Goal: Transaction & Acquisition: Purchase product/service

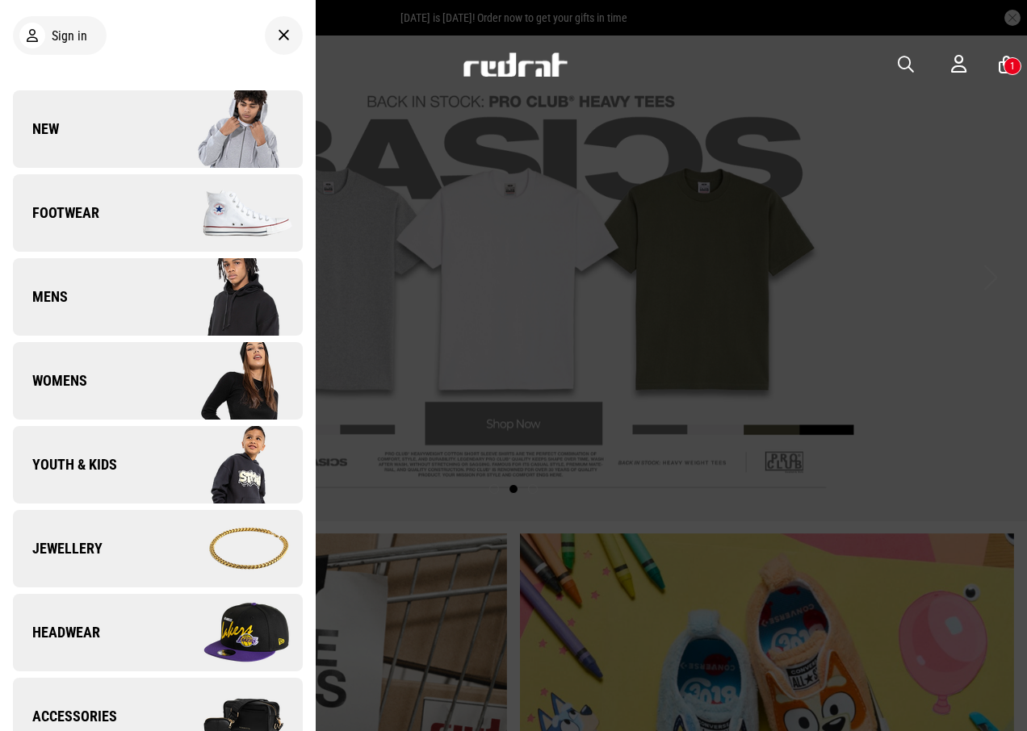
click at [184, 541] on img at bounding box center [229, 548] width 144 height 81
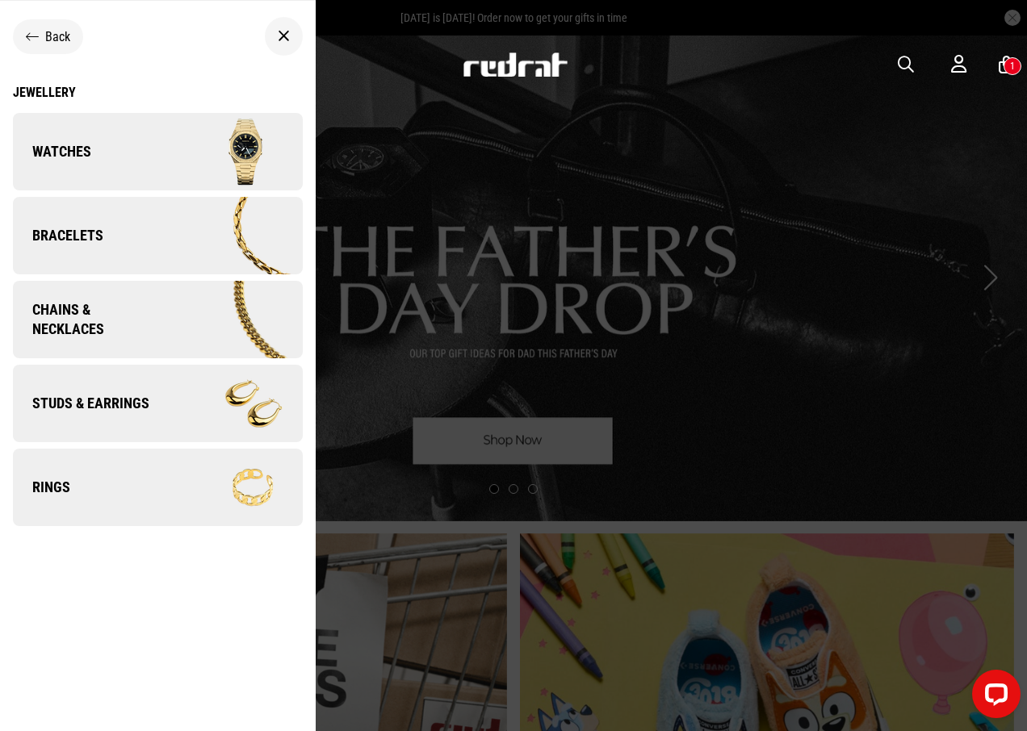
click at [49, 22] on div "Back" at bounding box center [48, 36] width 70 height 35
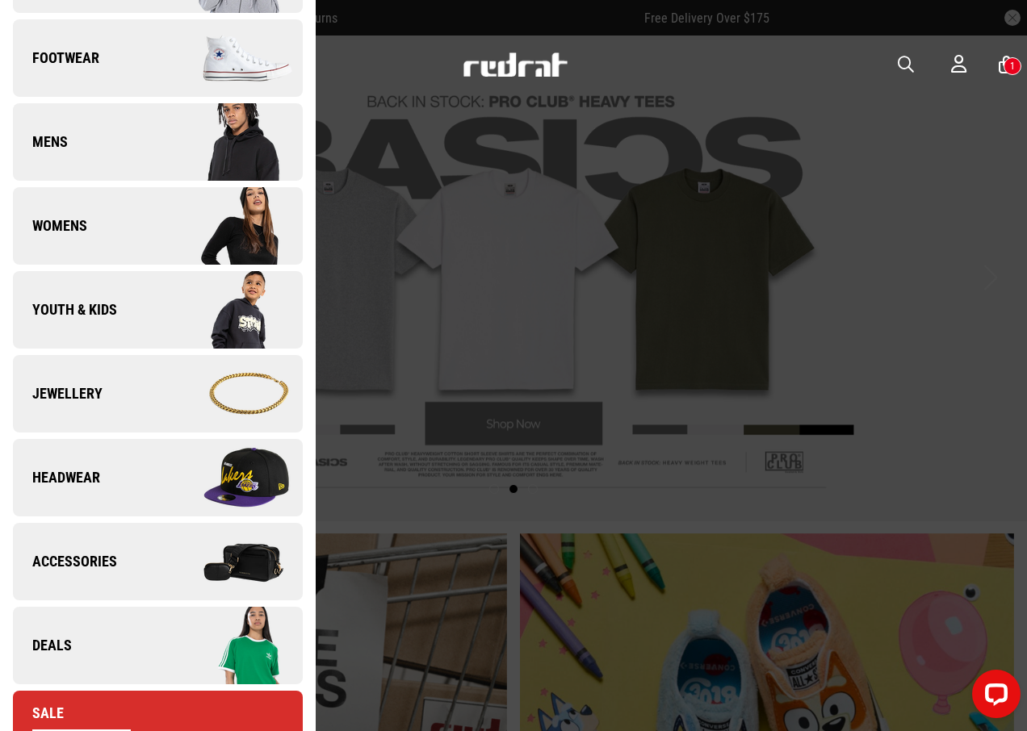
scroll to position [161, 0]
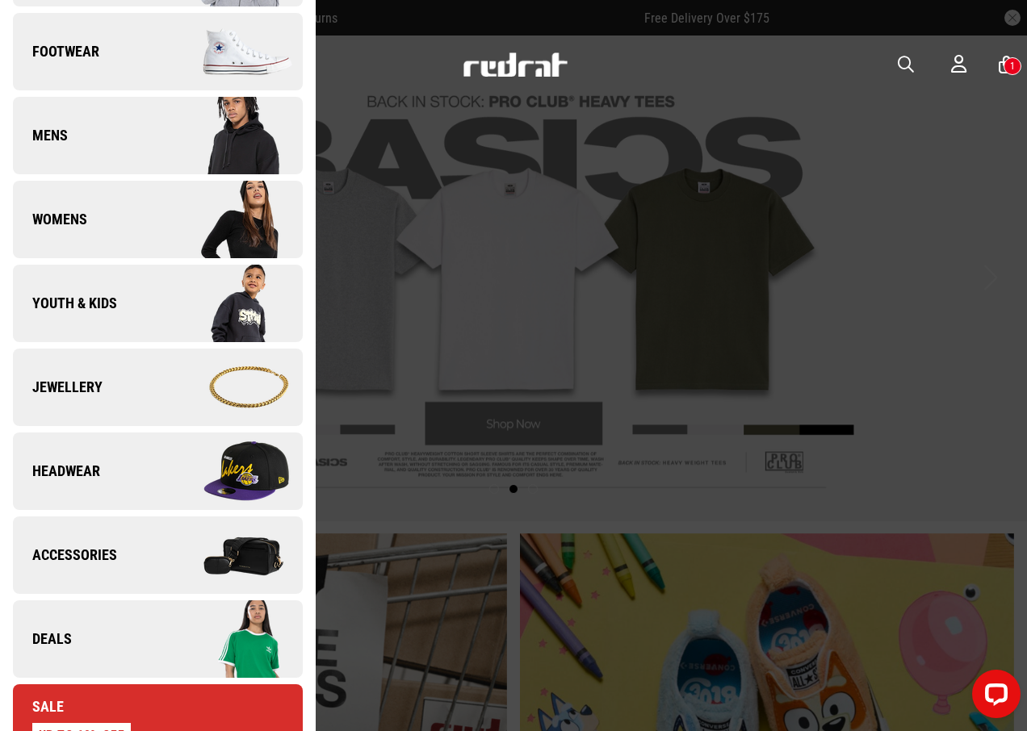
click at [108, 638] on link "Deals" at bounding box center [158, 638] width 290 height 77
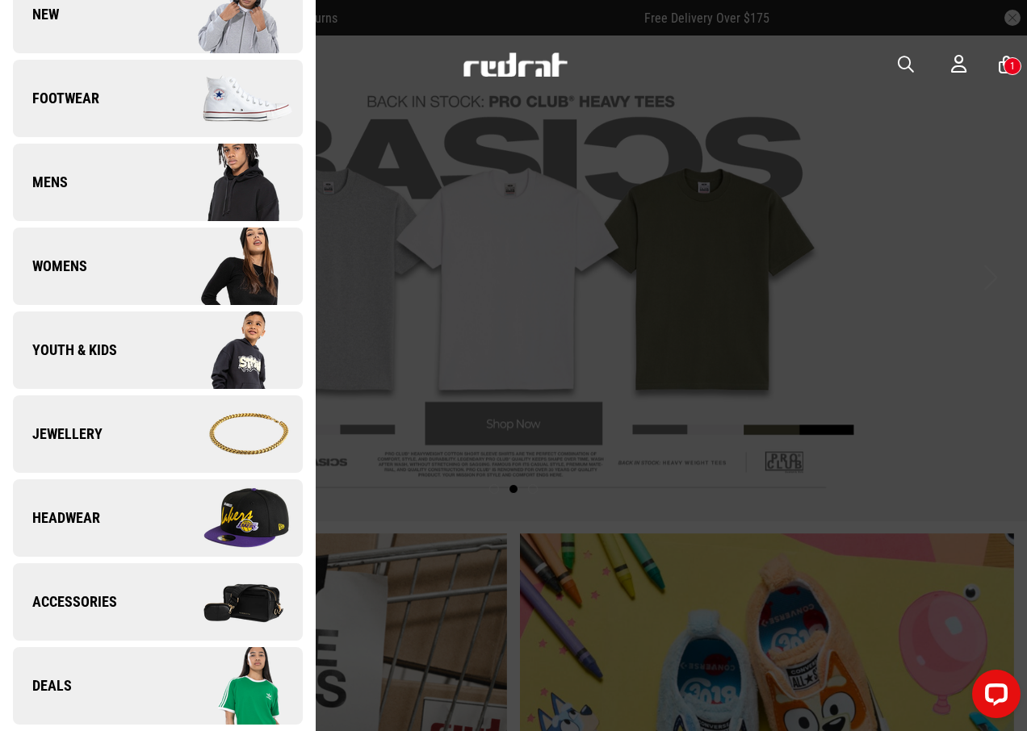
scroll to position [0, 0]
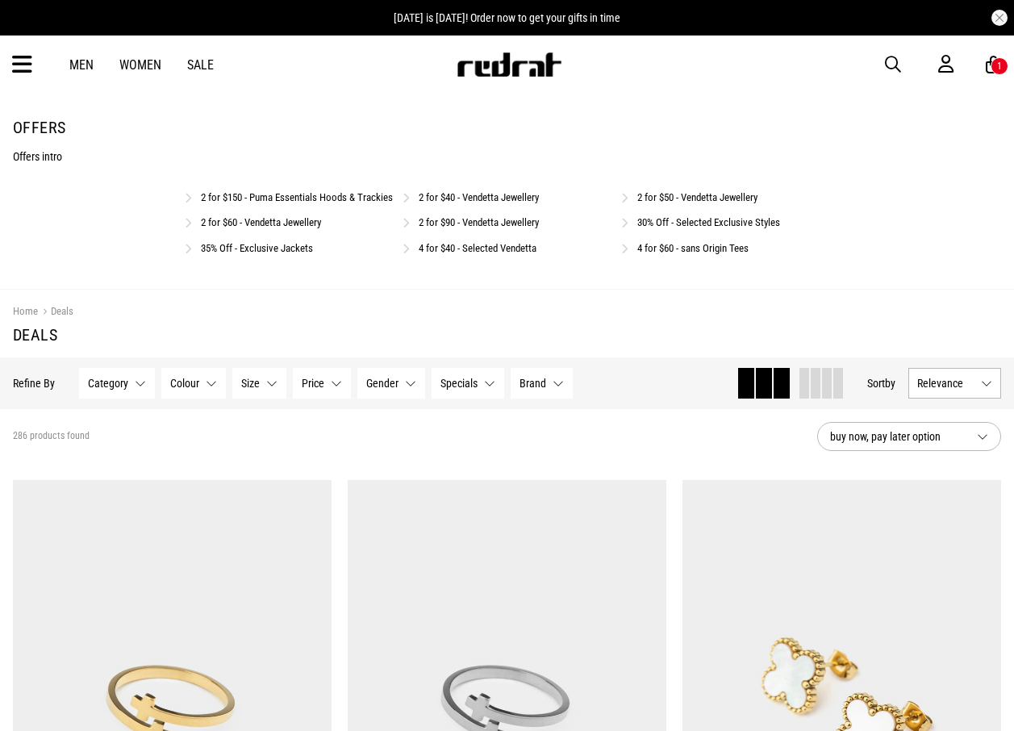
click at [488, 193] on link "2 for $40 - Vendetta Jewellery" at bounding box center [479, 197] width 120 height 12
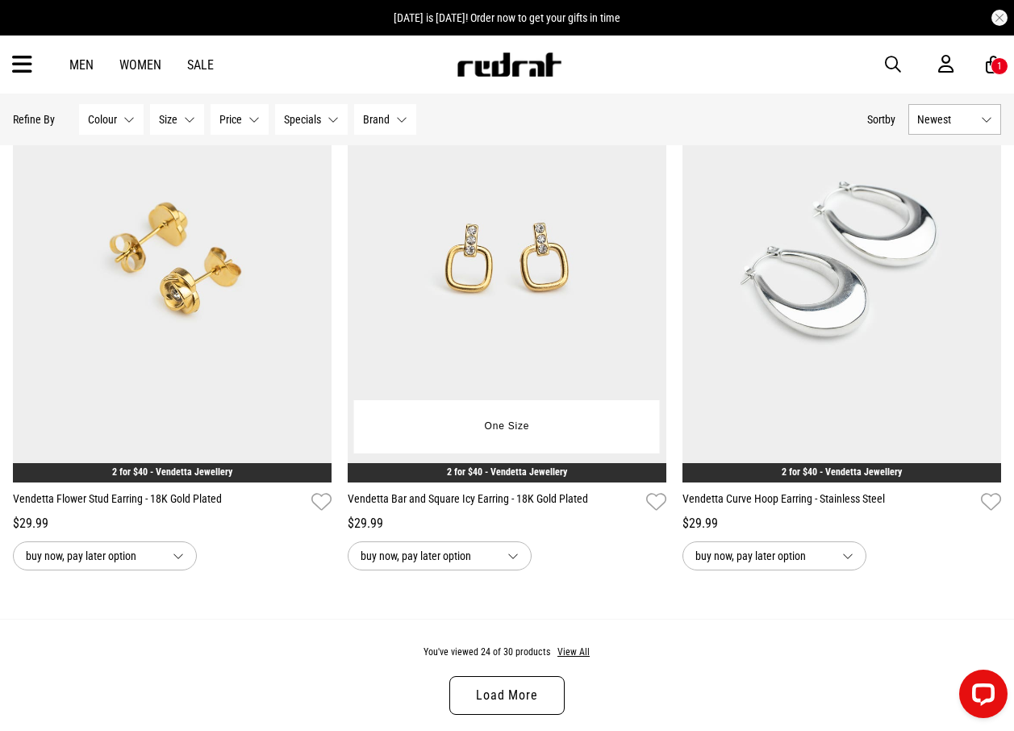
scroll to position [4196, 0]
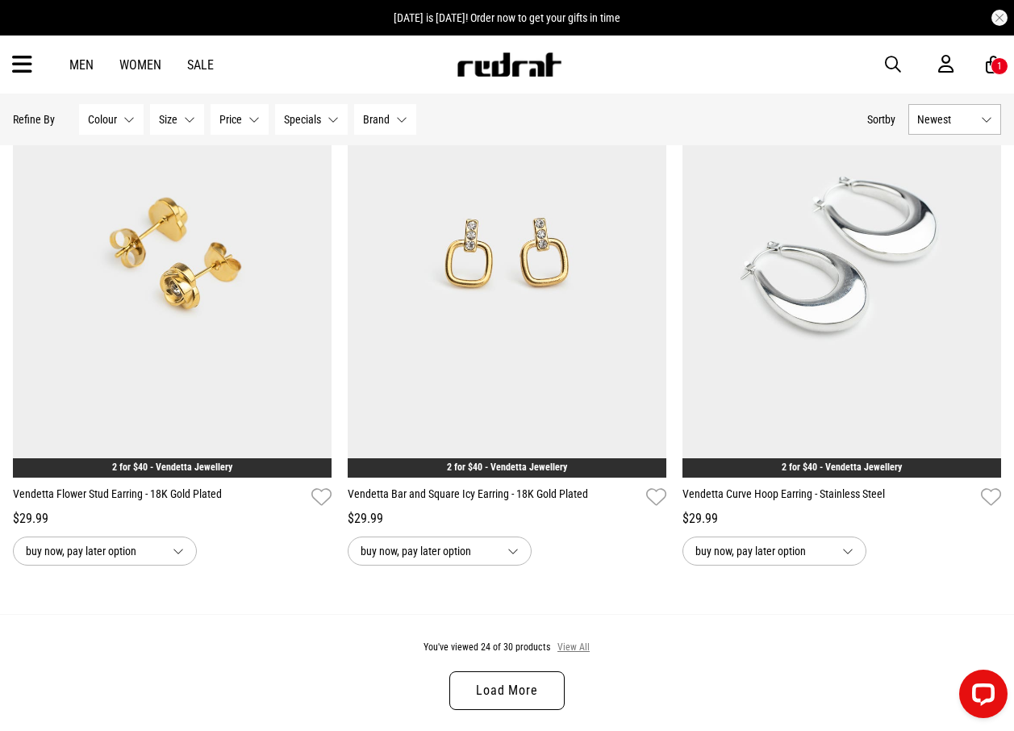
click at [564, 653] on button "View All" at bounding box center [574, 648] width 34 height 15
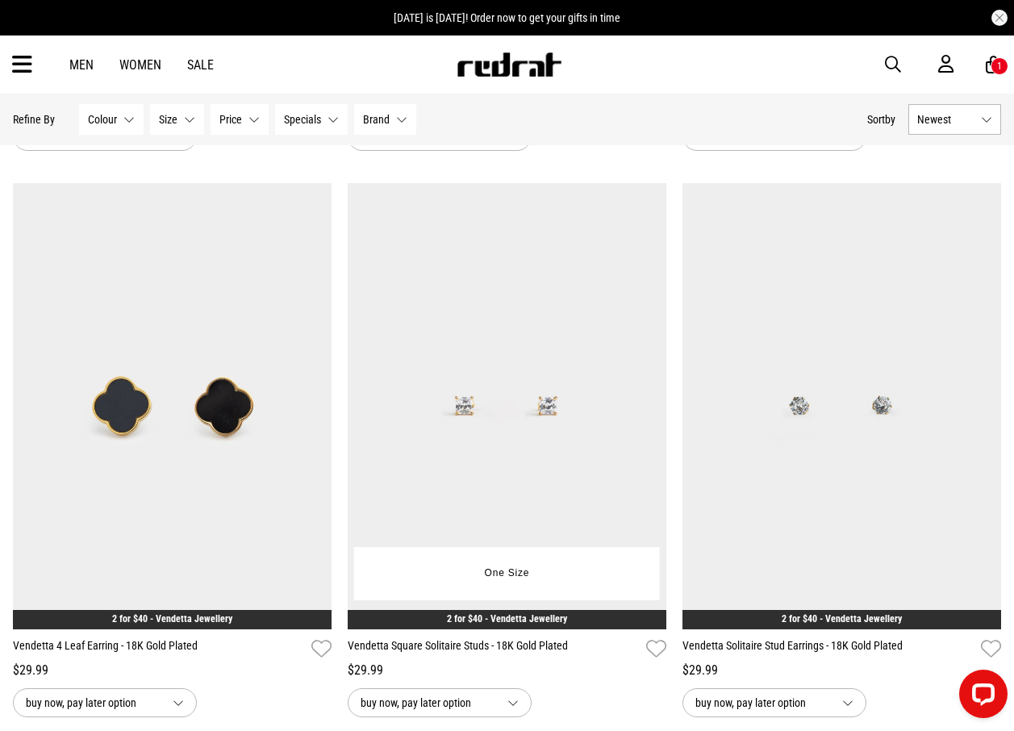
scroll to position [5407, 0]
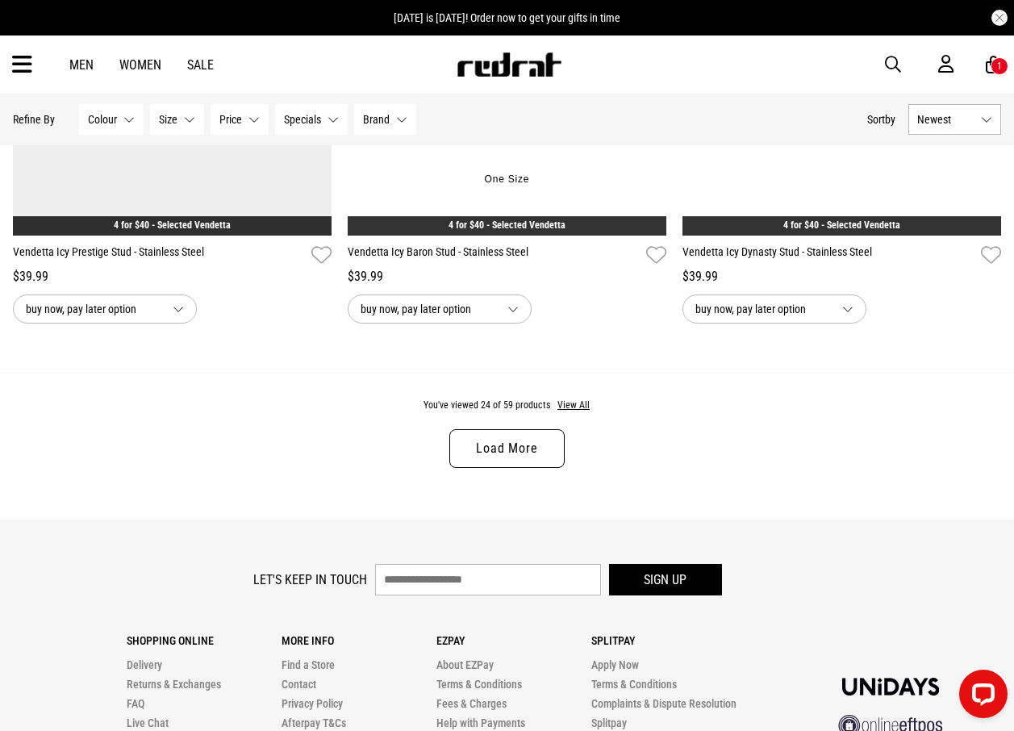
scroll to position [4439, 0]
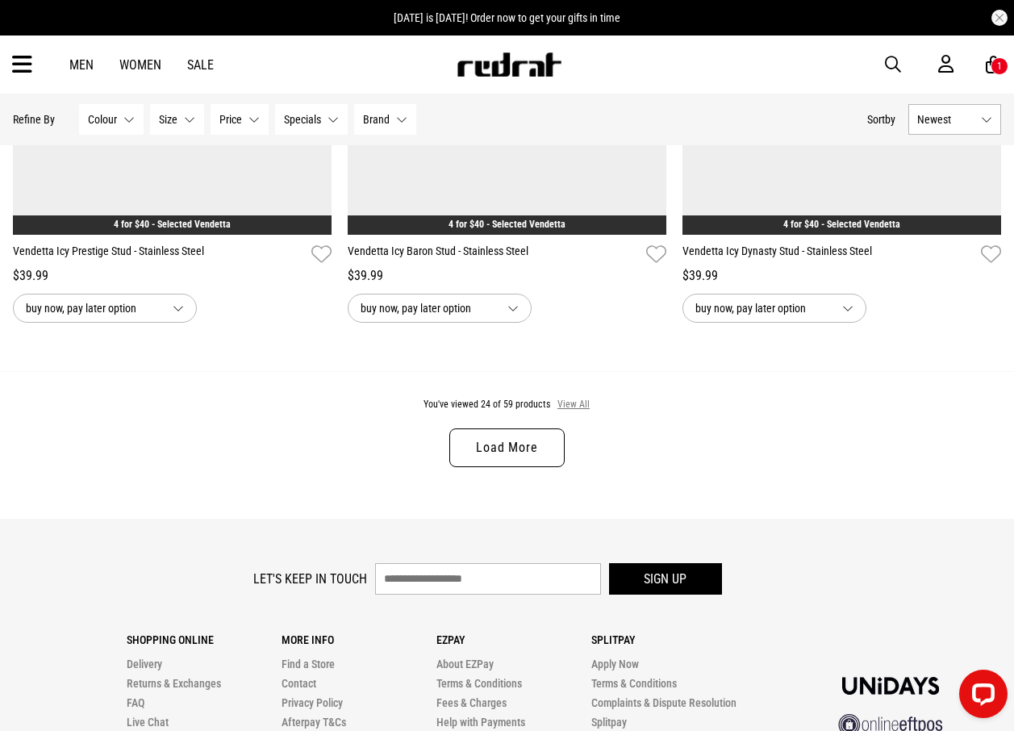
click at [575, 412] on button "View All" at bounding box center [574, 405] width 34 height 15
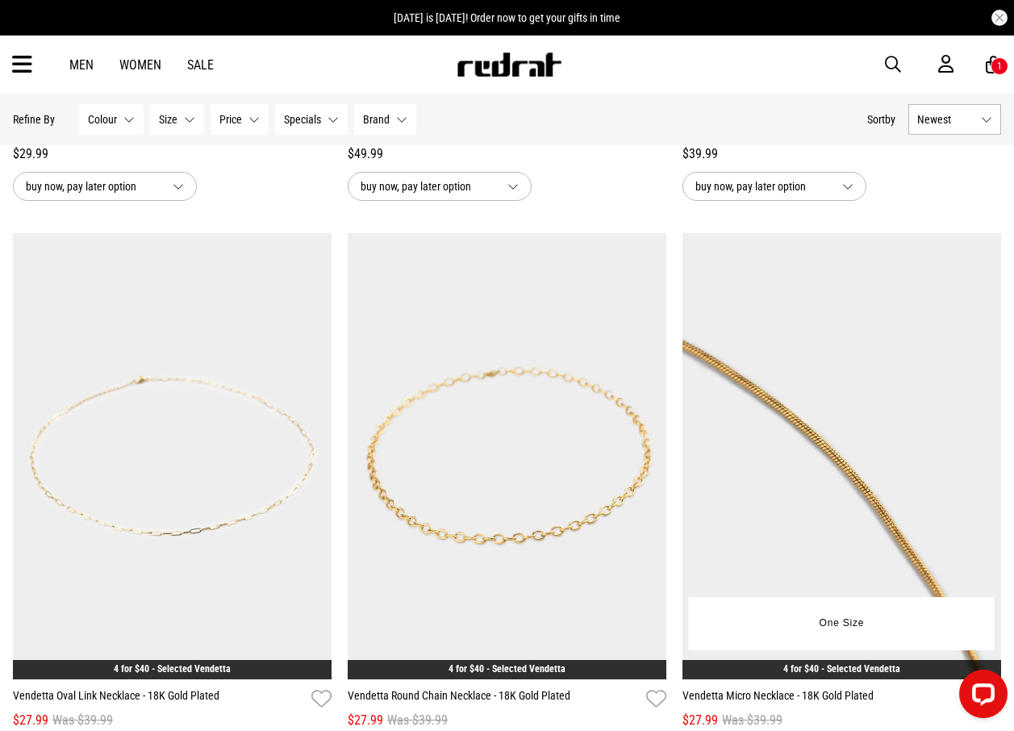
scroll to position [8635, 0]
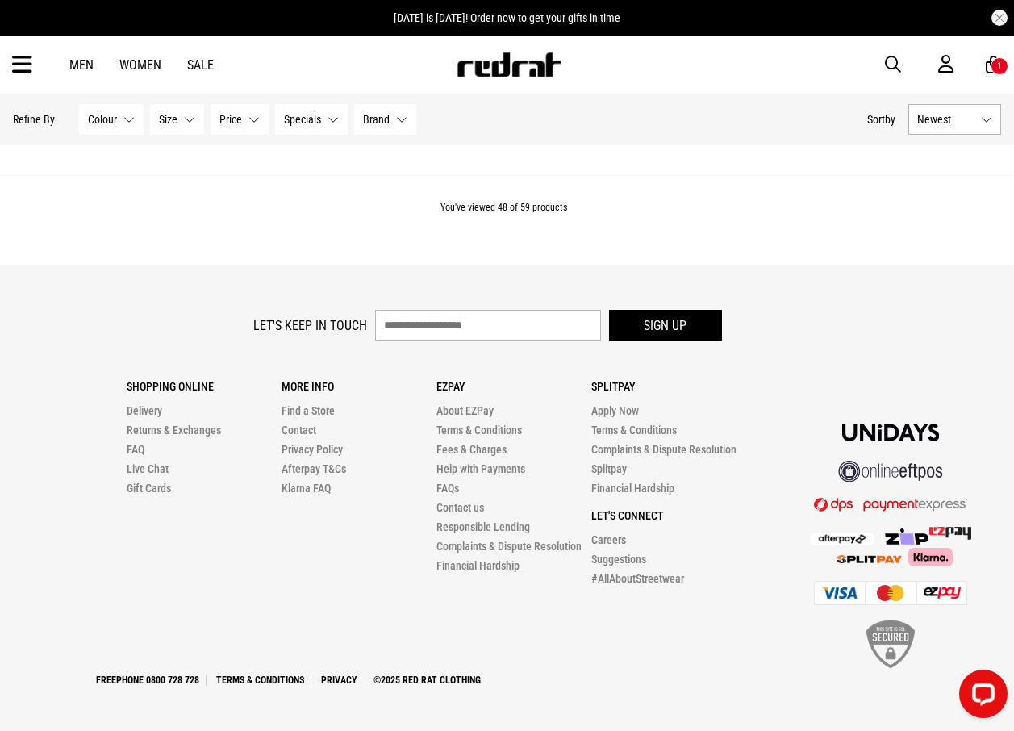
scroll to position [8859, 0]
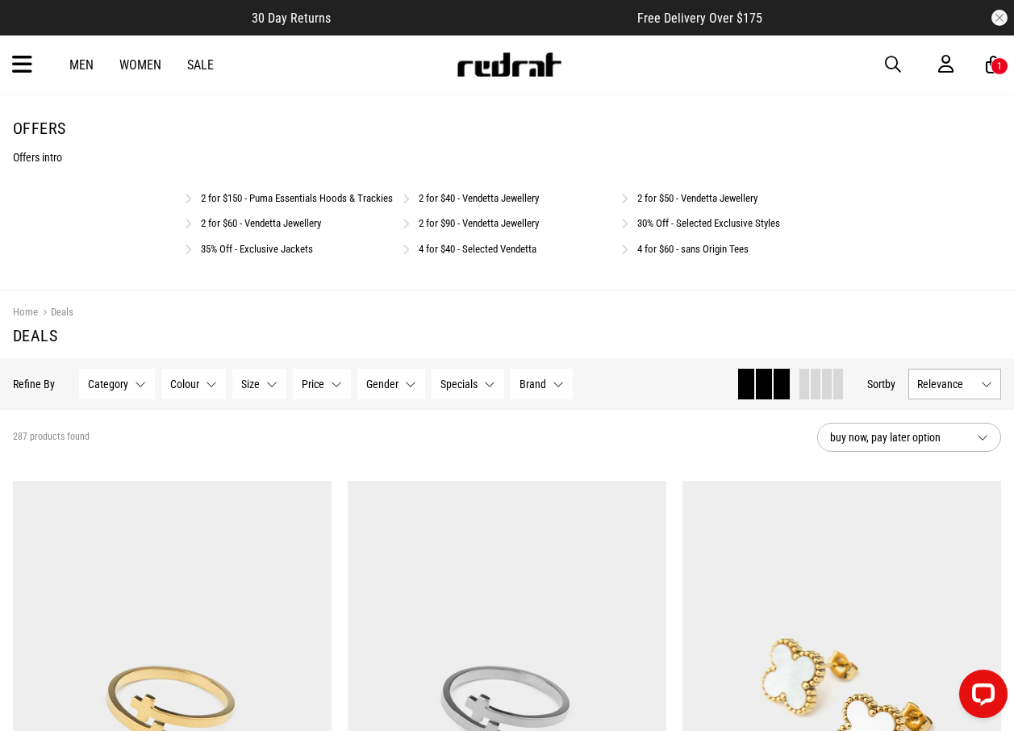
scroll to position [1, 0]
click at [696, 196] on link "2 for $50 - Vendetta Jewellery" at bounding box center [698, 197] width 120 height 12
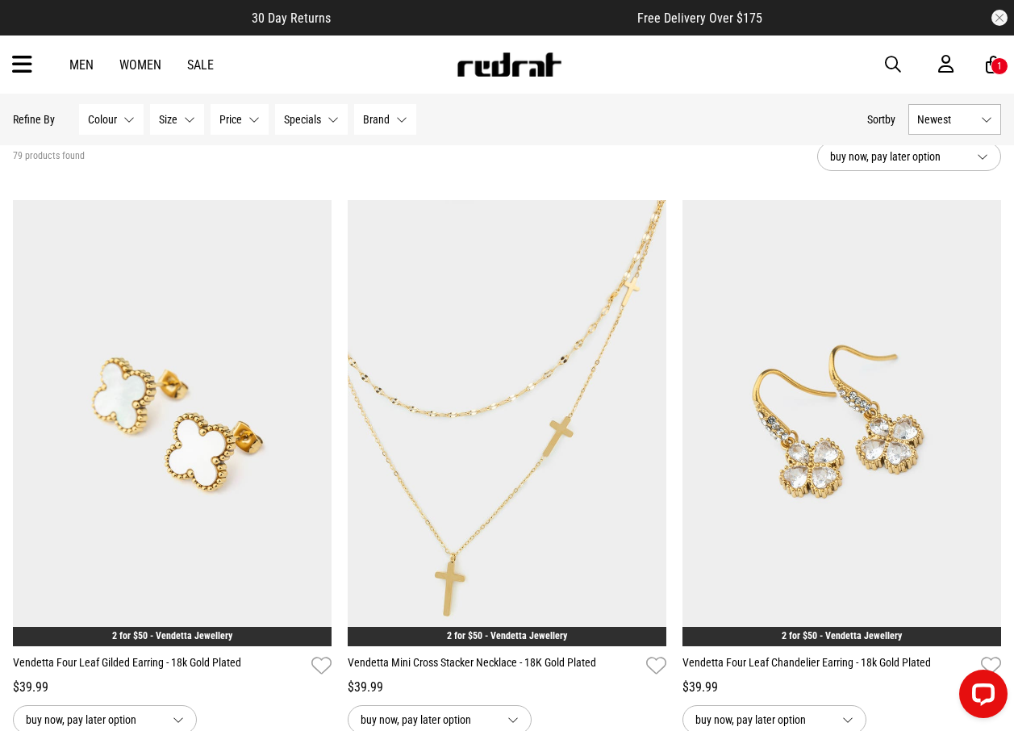
scroll to position [74, 0]
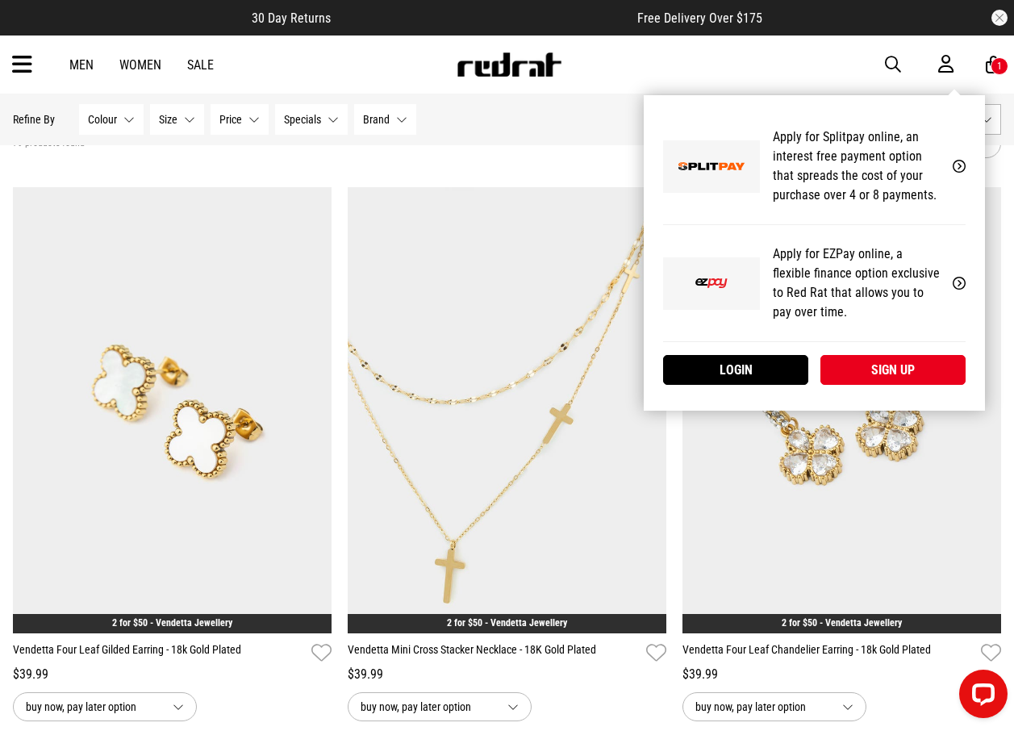
click at [731, 95] on div "My Account Apply for Splitpay online, an interest free payment option that spre…" at bounding box center [814, 253] width 341 height 316
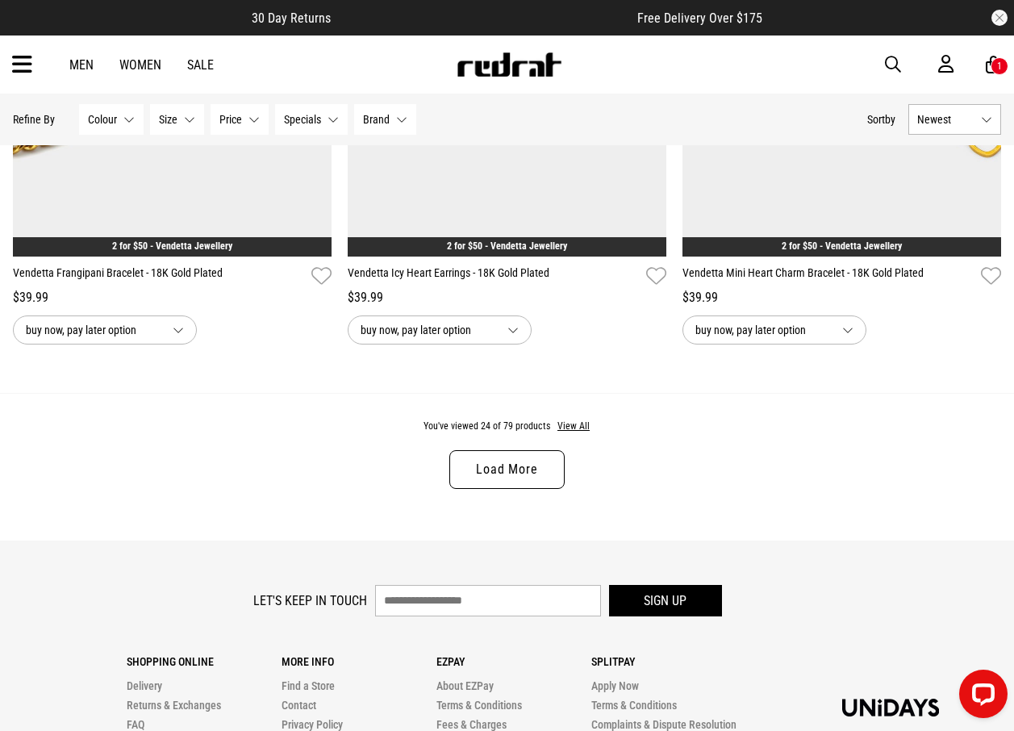
scroll to position [4432, 0]
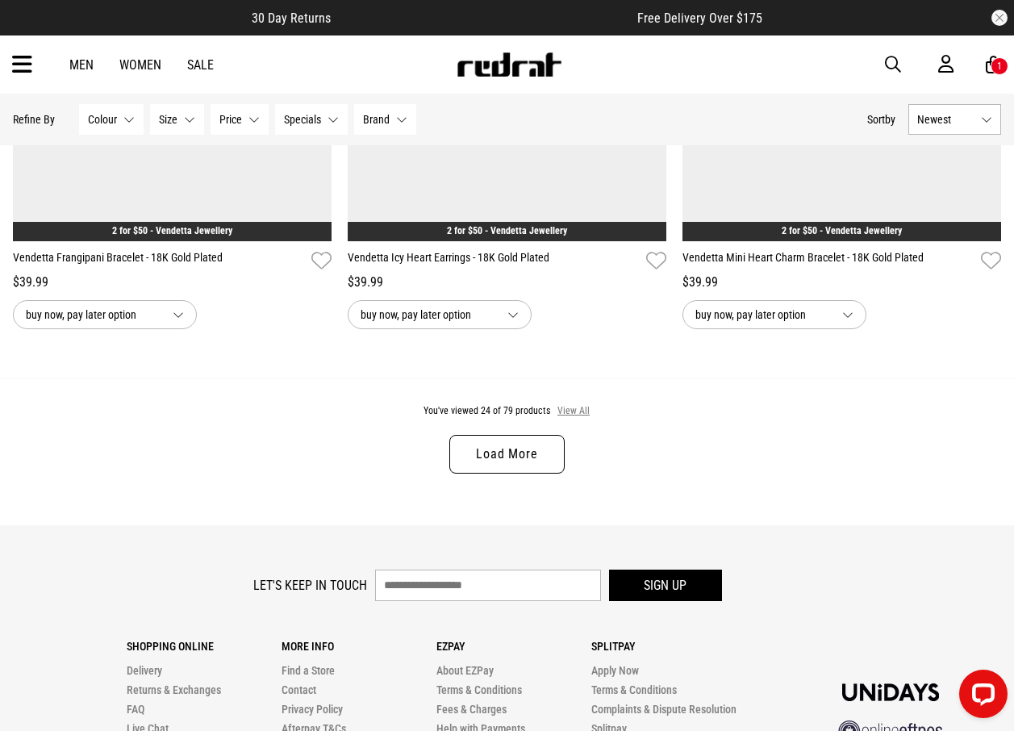
click at [581, 419] on button "View All" at bounding box center [574, 411] width 34 height 15
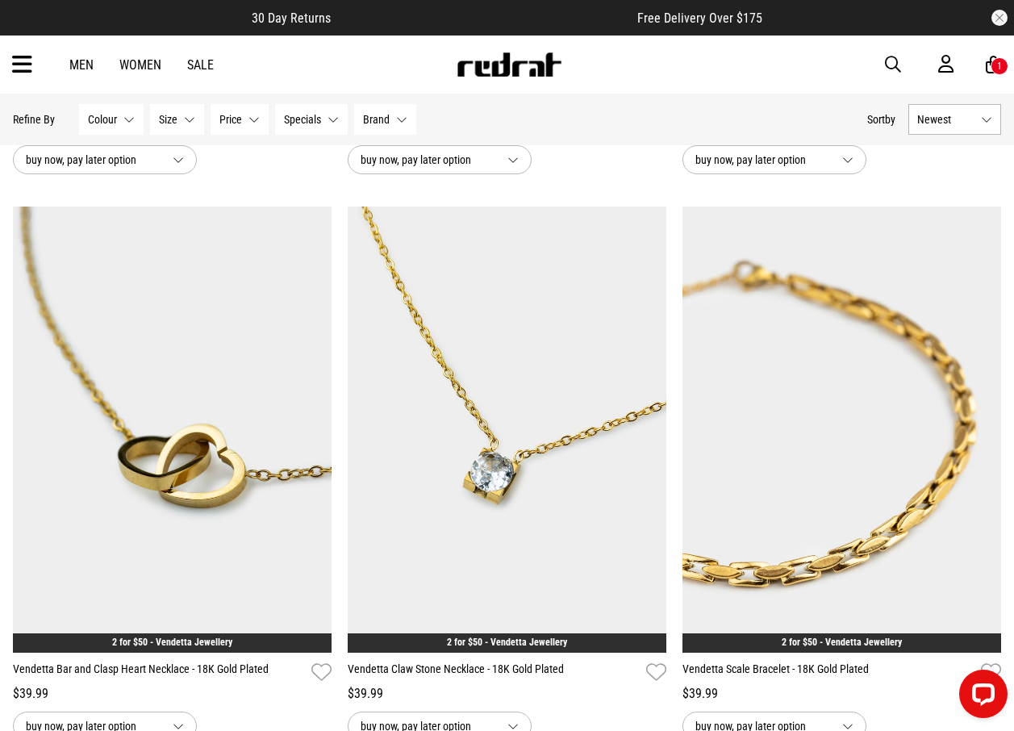
scroll to position [5320, 0]
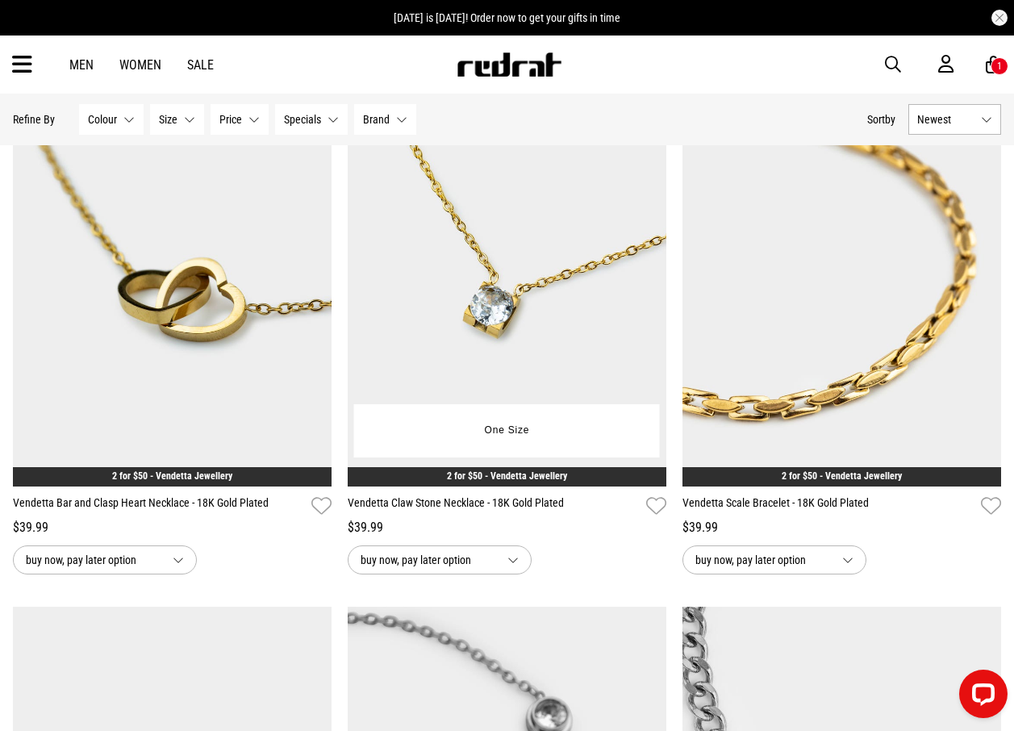
click at [481, 495] on div "**********" at bounding box center [507, 307] width 319 height 534
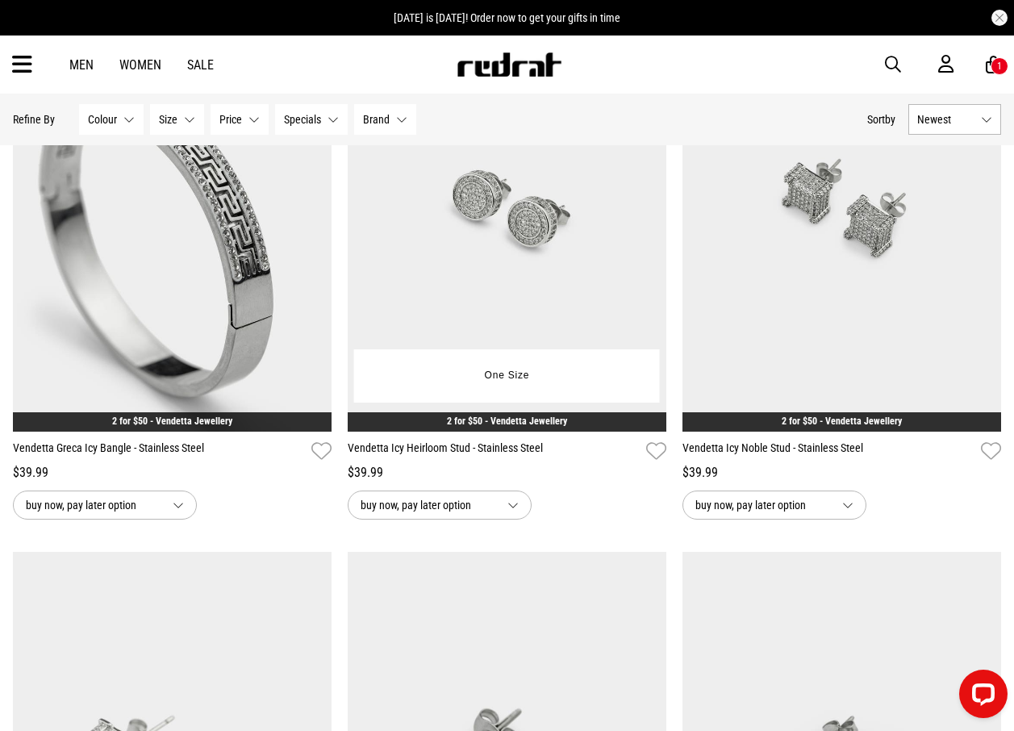
scroll to position [8467, 0]
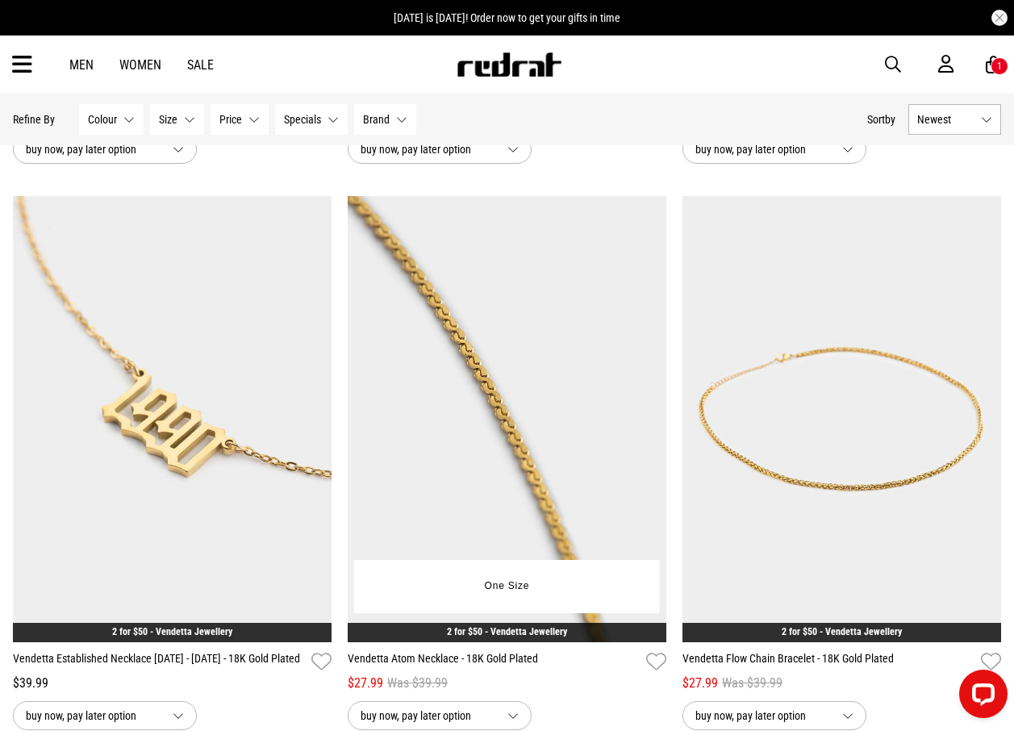
scroll to position [13148, 0]
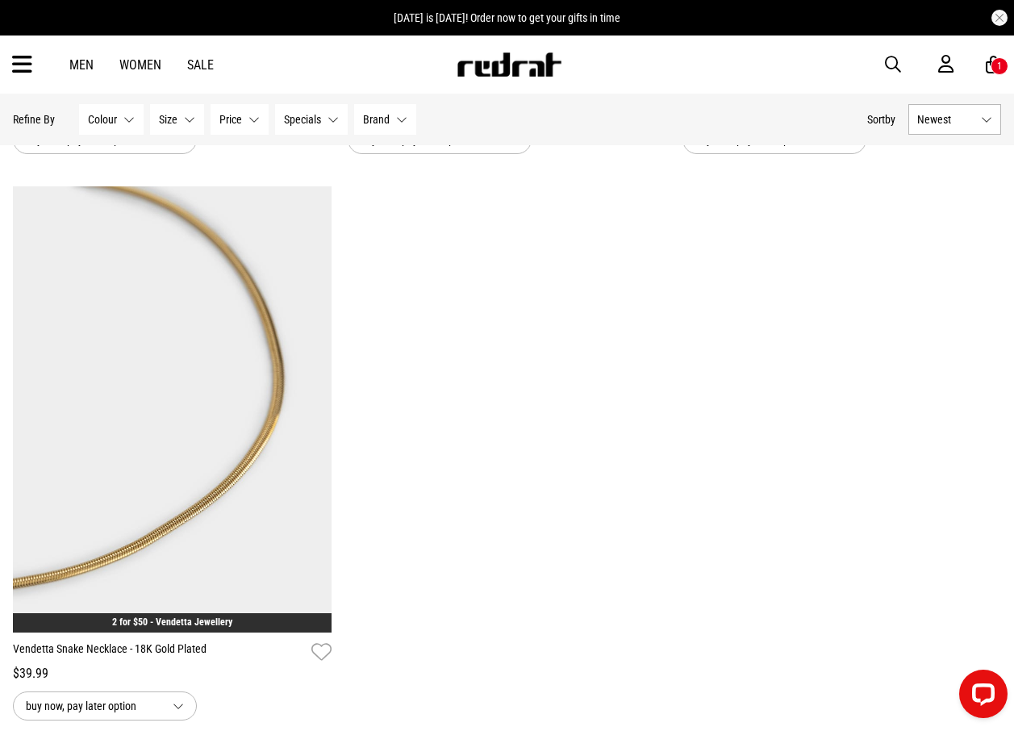
scroll to position [14842, 0]
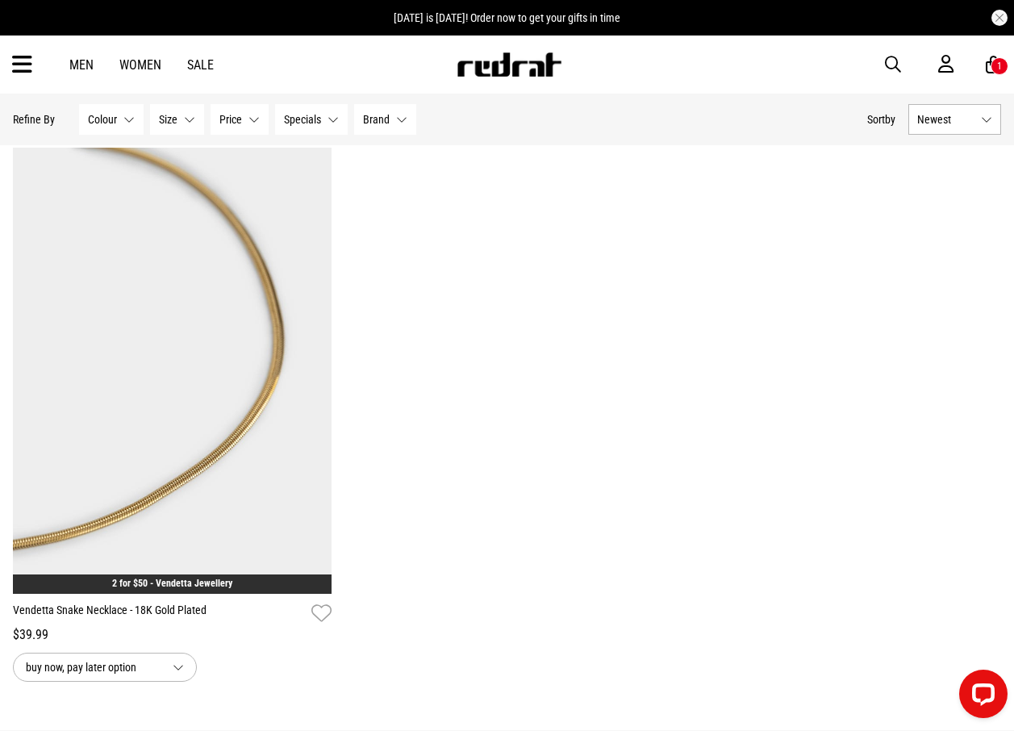
click at [887, 73] on div "Men Women Sale Sign in New Back Footwear Back Mens Back Womens Back Youth & Kid…" at bounding box center [507, 65] width 1014 height 58
click at [887, 69] on span "button" at bounding box center [893, 64] width 16 height 19
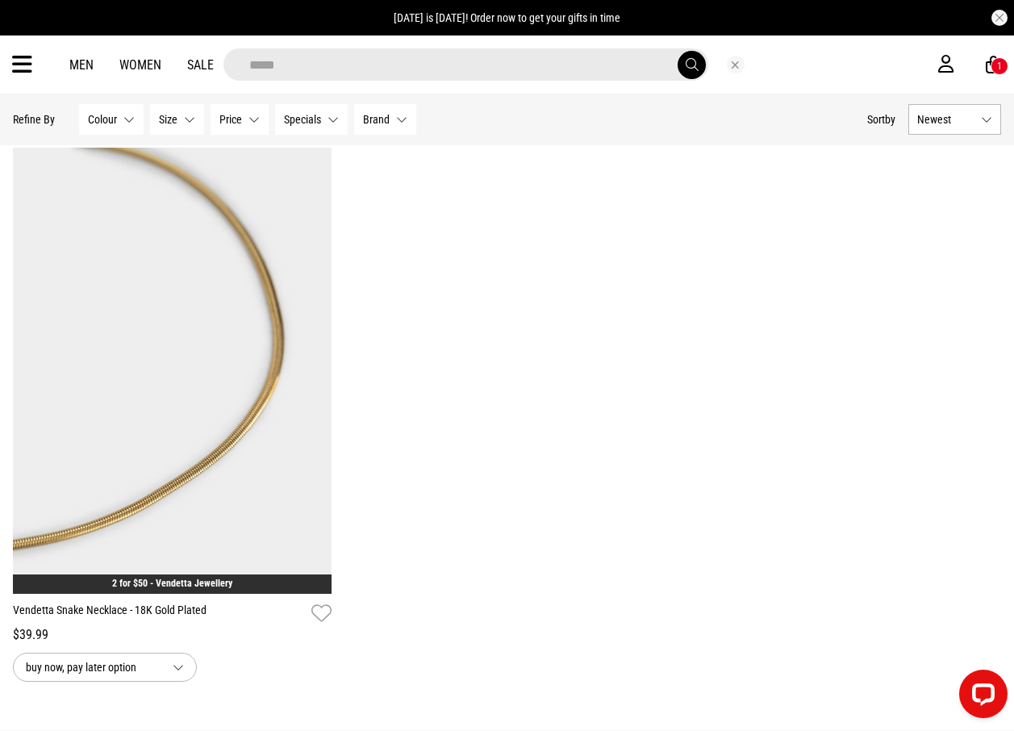
scroll to position [14984, 0]
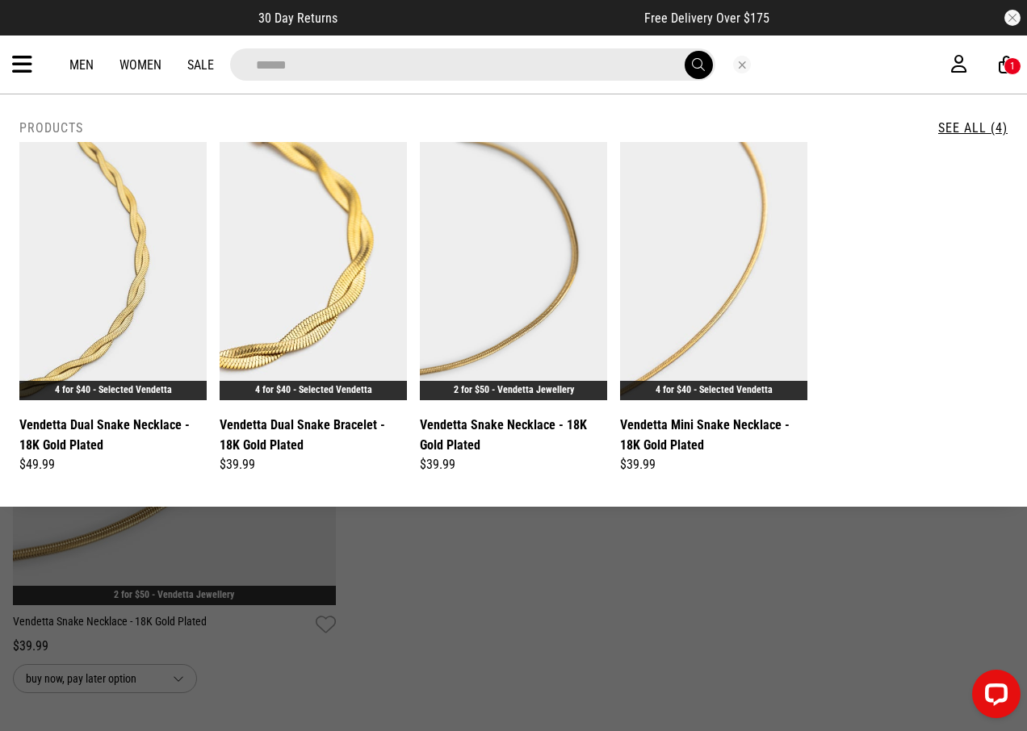
type input "*****"
click at [740, 62] on button "Close search" at bounding box center [742, 65] width 18 height 18
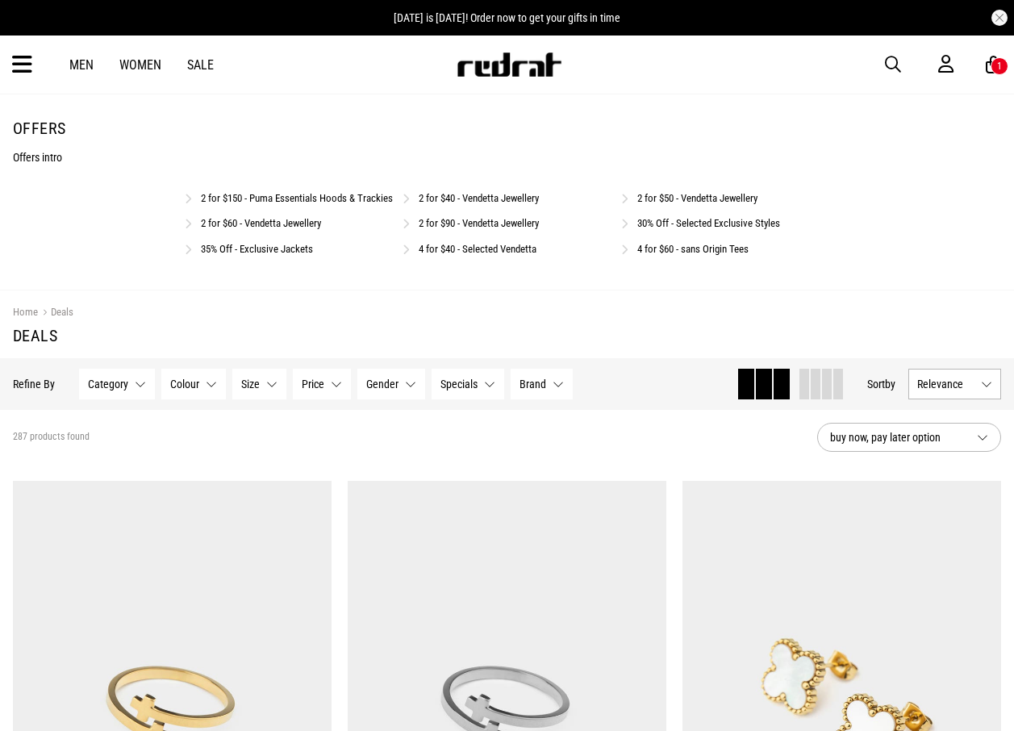
click at [477, 229] on link "2 for $90 - Vendetta Jewellery" at bounding box center [479, 223] width 120 height 12
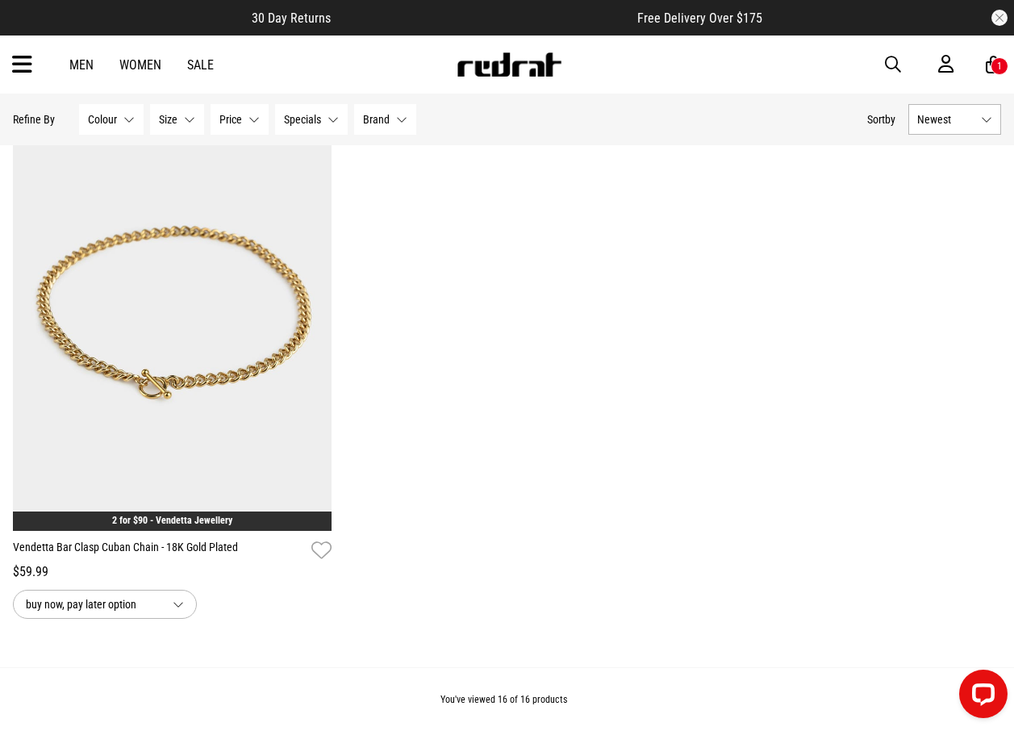
scroll to position [2986, 0]
